Goal: Complete application form: Complete application form

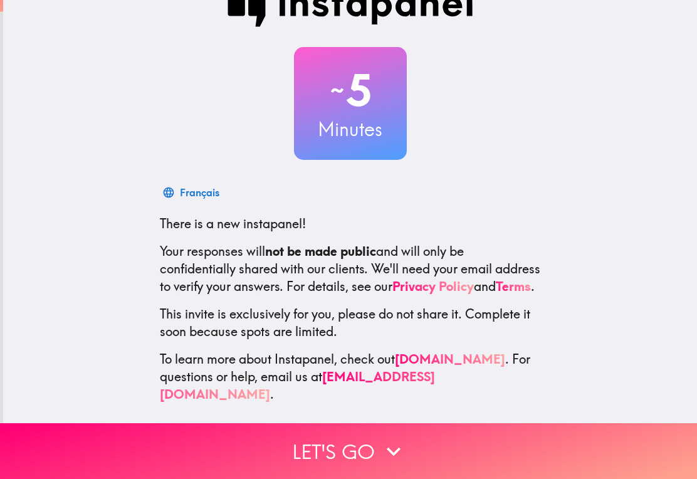
scroll to position [33, 0]
click at [377, 454] on button "Let's go" at bounding box center [348, 451] width 697 height 56
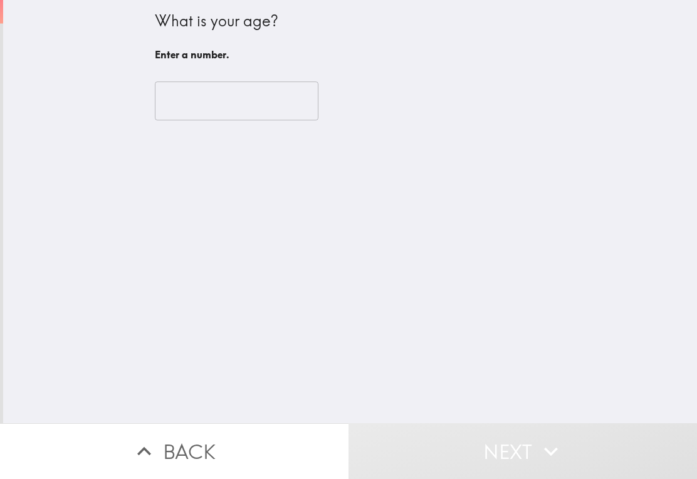
click at [285, 82] on input "number" at bounding box center [237, 101] width 164 height 39
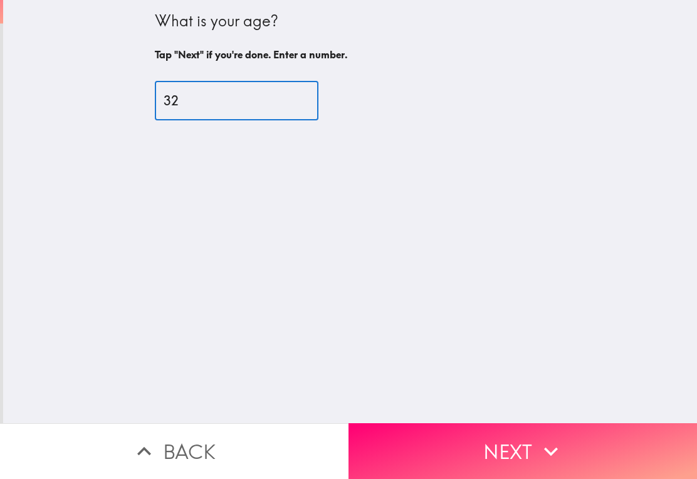
type input "32"
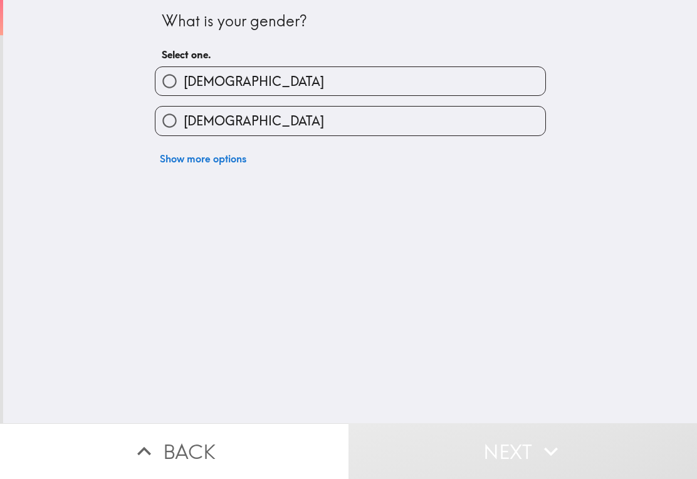
click at [494, 135] on label "[DEMOGRAPHIC_DATA]" at bounding box center [351, 121] width 390 height 28
click at [184, 135] on input "[DEMOGRAPHIC_DATA]" at bounding box center [170, 121] width 28 height 28
radio input "true"
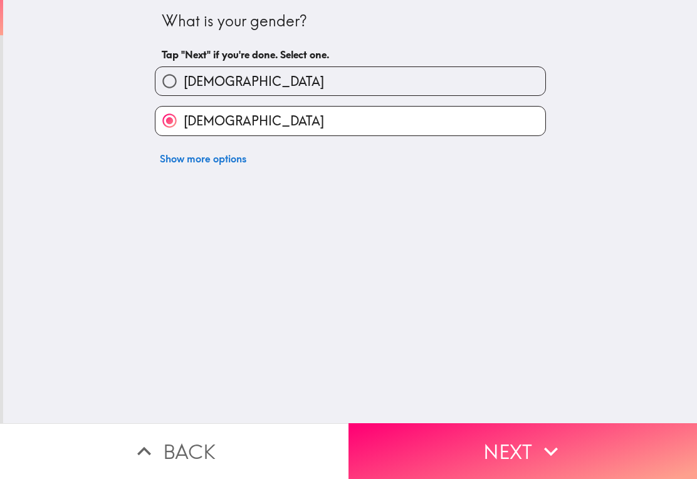
click at [490, 134] on label "[DEMOGRAPHIC_DATA]" at bounding box center [351, 121] width 390 height 28
click at [184, 134] on input "[DEMOGRAPHIC_DATA]" at bounding box center [170, 121] width 28 height 28
click at [542, 438] on icon "button" at bounding box center [551, 452] width 28 height 28
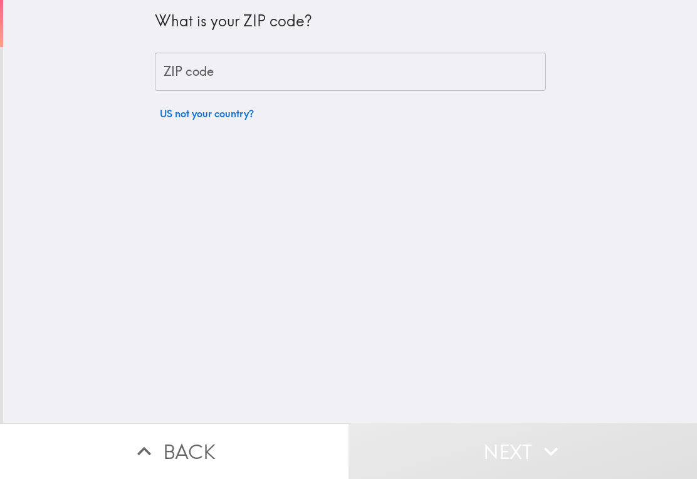
click at [508, 81] on input "ZIP code" at bounding box center [350, 72] width 391 height 39
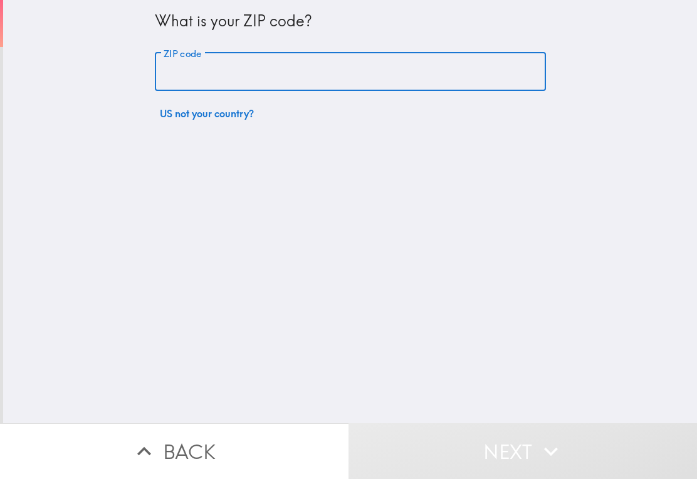
type input "7"
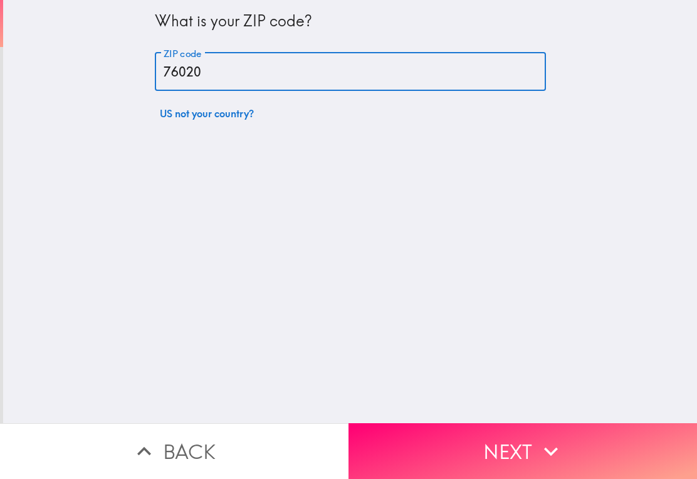
type input "76020"
click at [548, 445] on icon "button" at bounding box center [551, 452] width 28 height 28
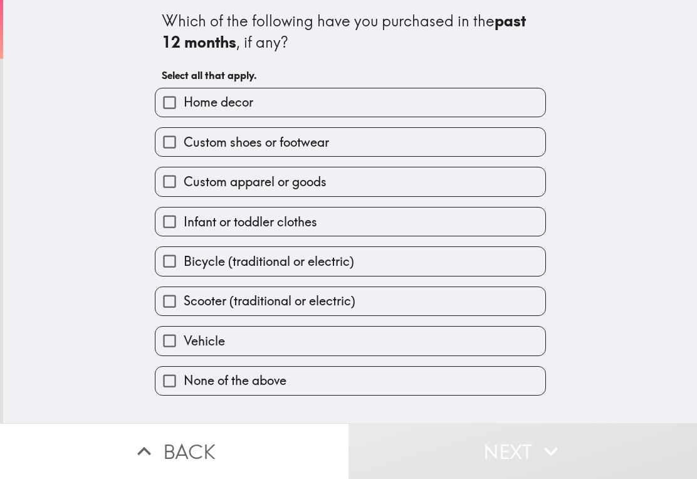
click at [455, 189] on label "Custom apparel or goods" at bounding box center [351, 181] width 390 height 28
click at [184, 189] on input "Custom apparel or goods" at bounding box center [170, 181] width 28 height 28
checkbox input "true"
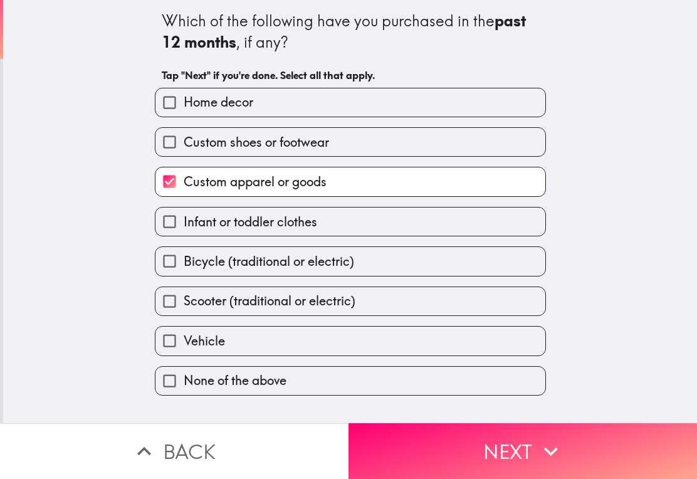
click at [462, 149] on label "Custom shoes or footwear" at bounding box center [351, 142] width 390 height 28
click at [184, 149] on input "Custom shoes or footwear" at bounding box center [170, 142] width 28 height 28
checkbox input "true"
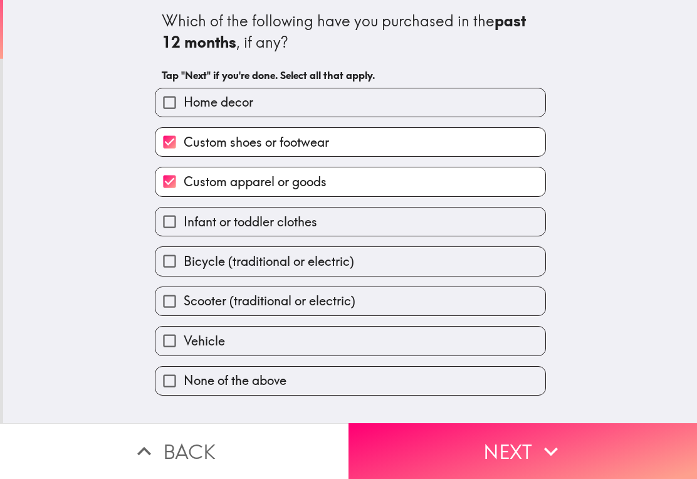
click at [423, 224] on label "Infant or toddler clothes" at bounding box center [351, 222] width 390 height 28
click at [184, 224] on input "Infant or toddler clothes" at bounding box center [170, 222] width 28 height 28
checkbox input "true"
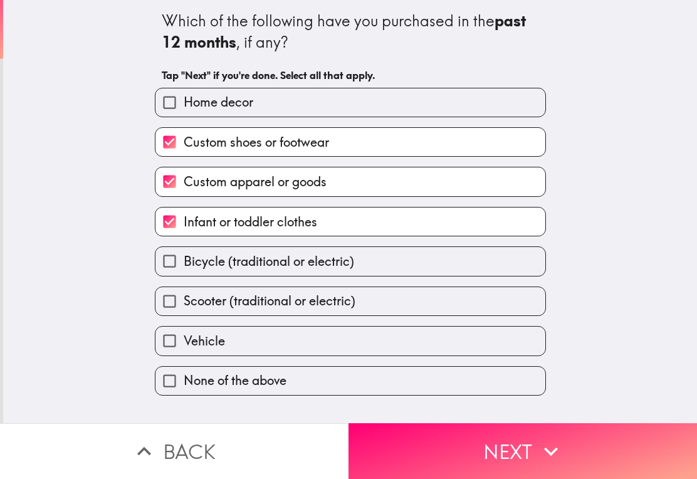
click at [401, 351] on label "Vehicle" at bounding box center [351, 341] width 390 height 28
click at [184, 351] on input "Vehicle" at bounding box center [170, 341] width 28 height 28
checkbox input "true"
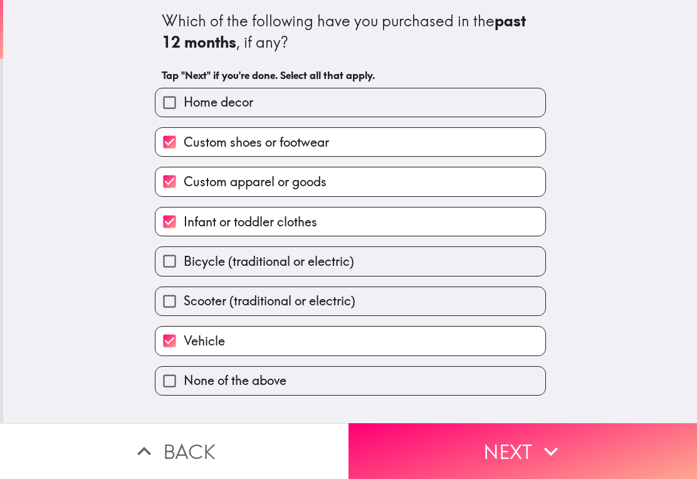
click at [496, 438] on button "Next" at bounding box center [523, 451] width 349 height 56
